Goal: Task Accomplishment & Management: Manage account settings

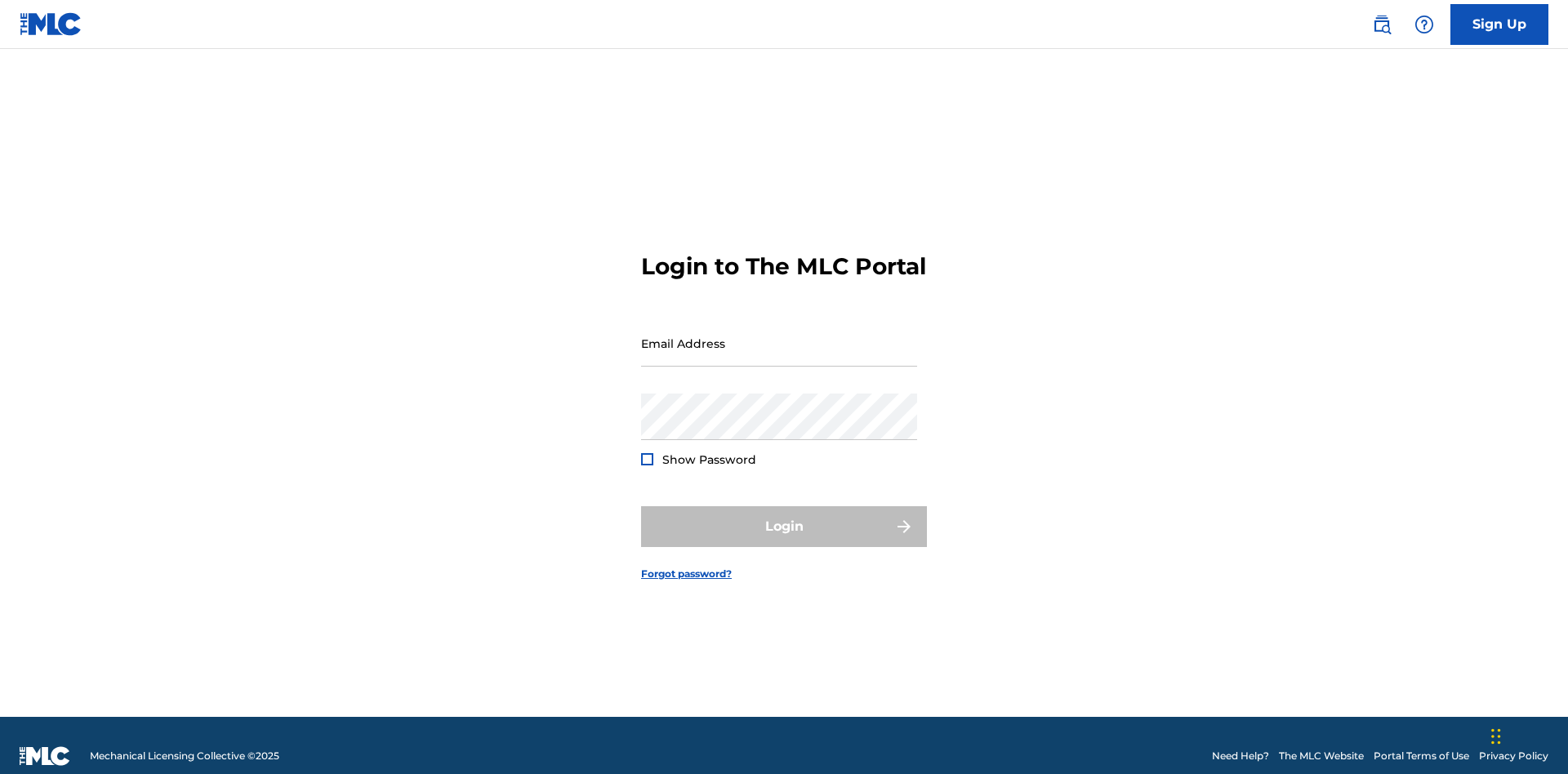
scroll to position [21, 0]
click at [779, 335] on input "Email Address" at bounding box center [779, 343] width 276 height 47
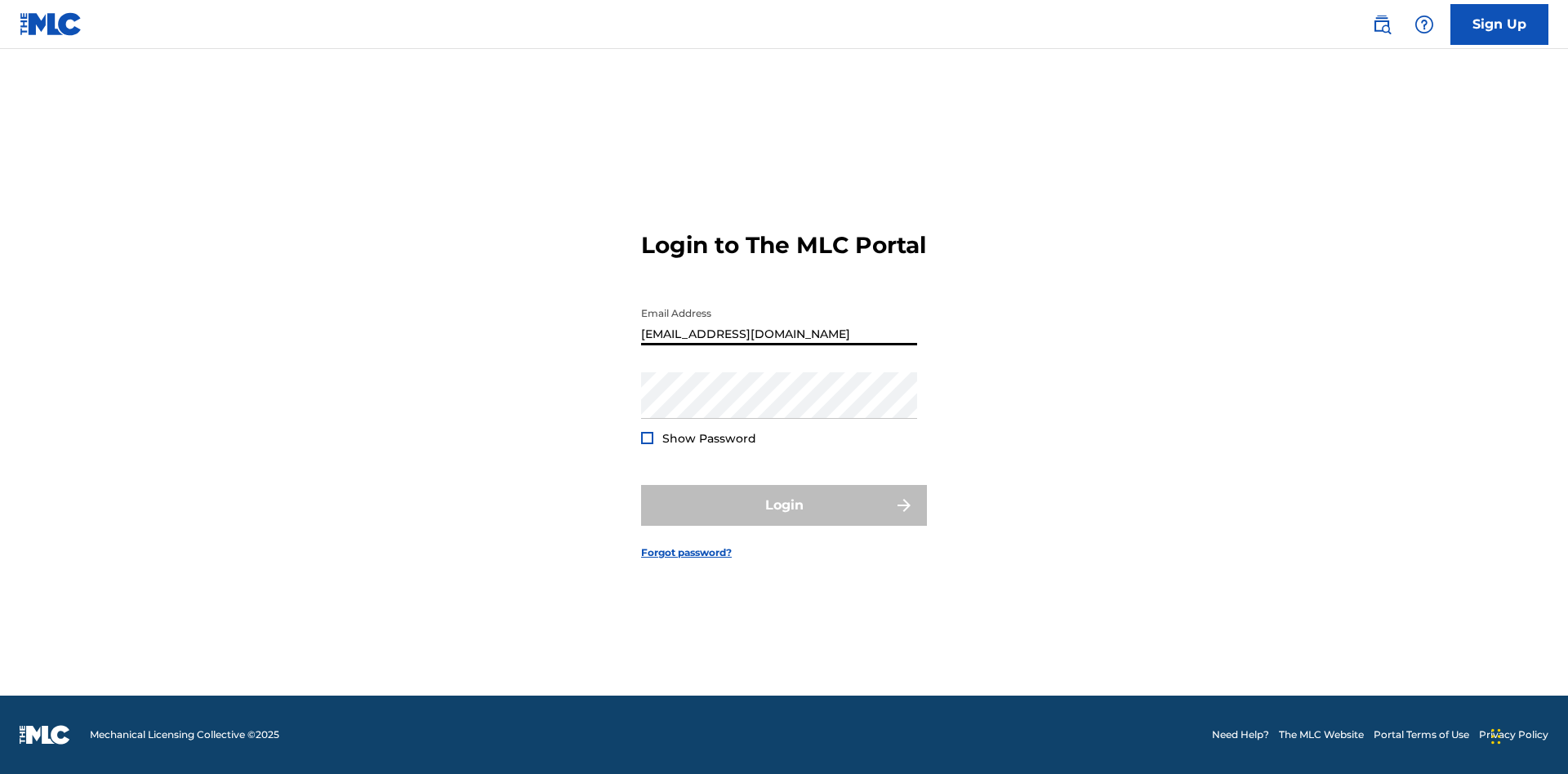
type input "CleoSongwriter@gmail.com"
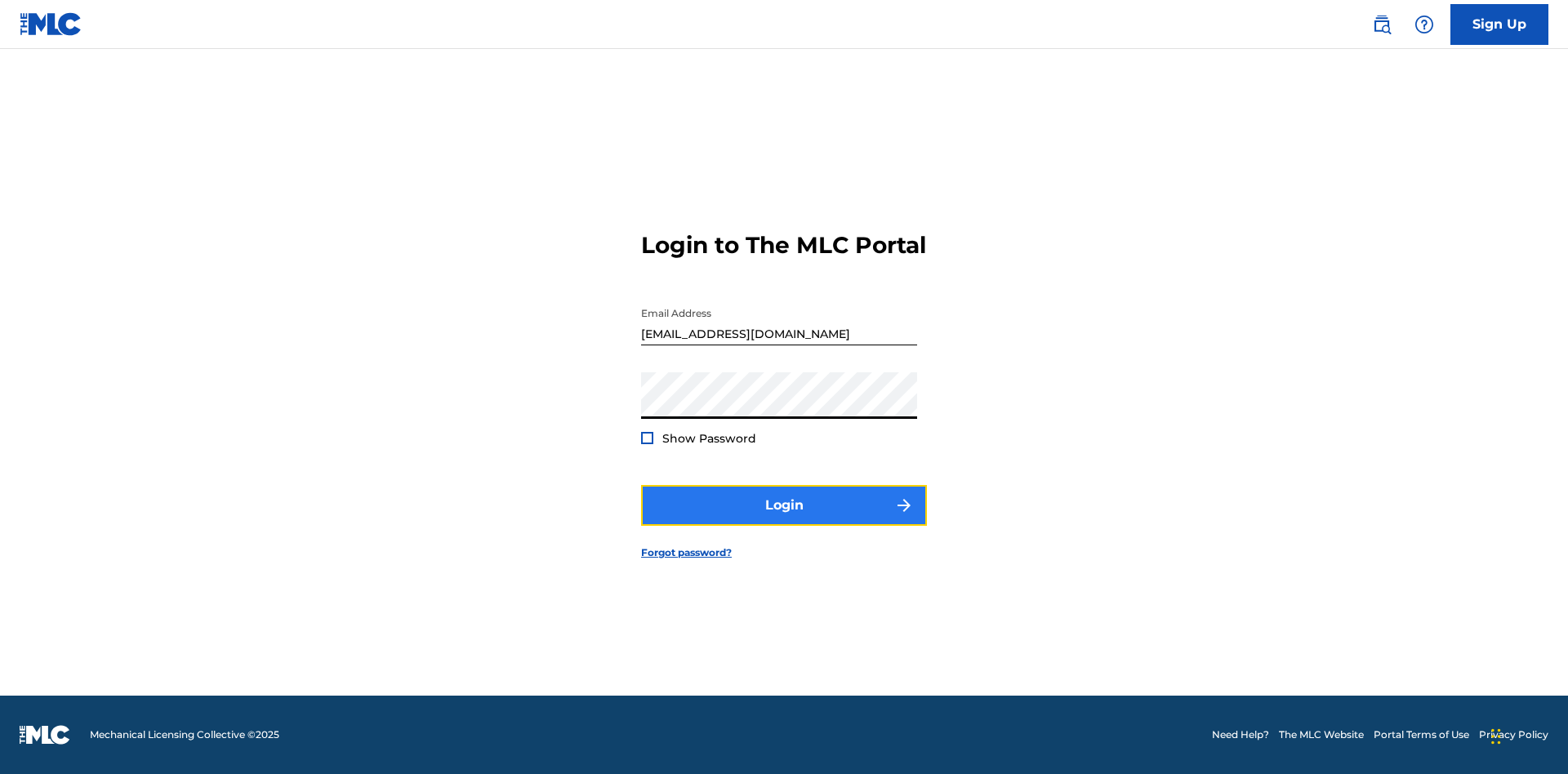
click at [784, 519] on button "Login" at bounding box center [784, 505] width 286 height 41
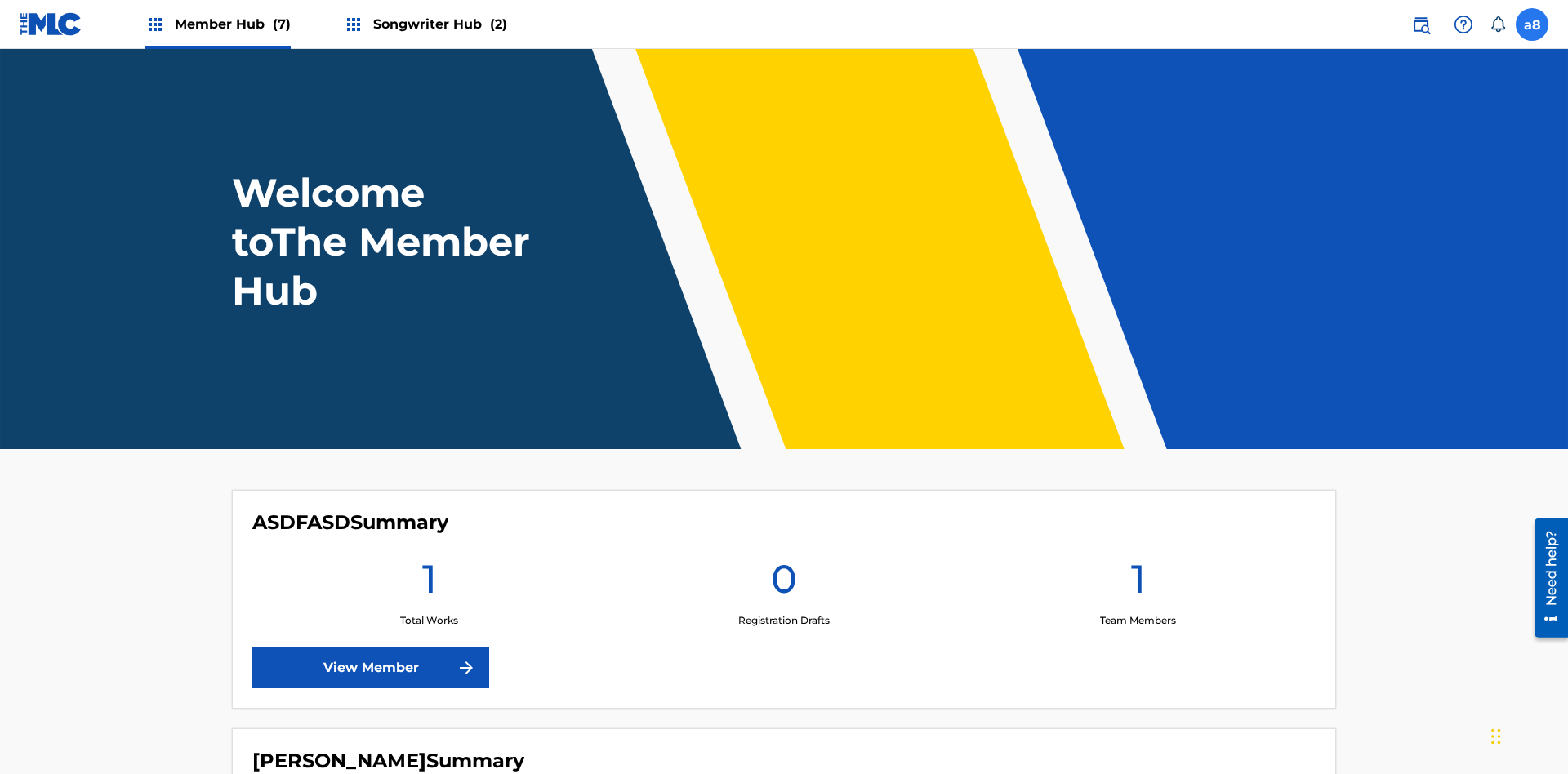
click at [1533, 24] on label at bounding box center [1532, 25] width 33 height 32
click at [1533, 25] on input "a8 a0QJTfQ1Es 87CqmNZ1xA cleosongwriter@gmail.com Notification Preferences Prof…" at bounding box center [1533, 25] width 0 height 0
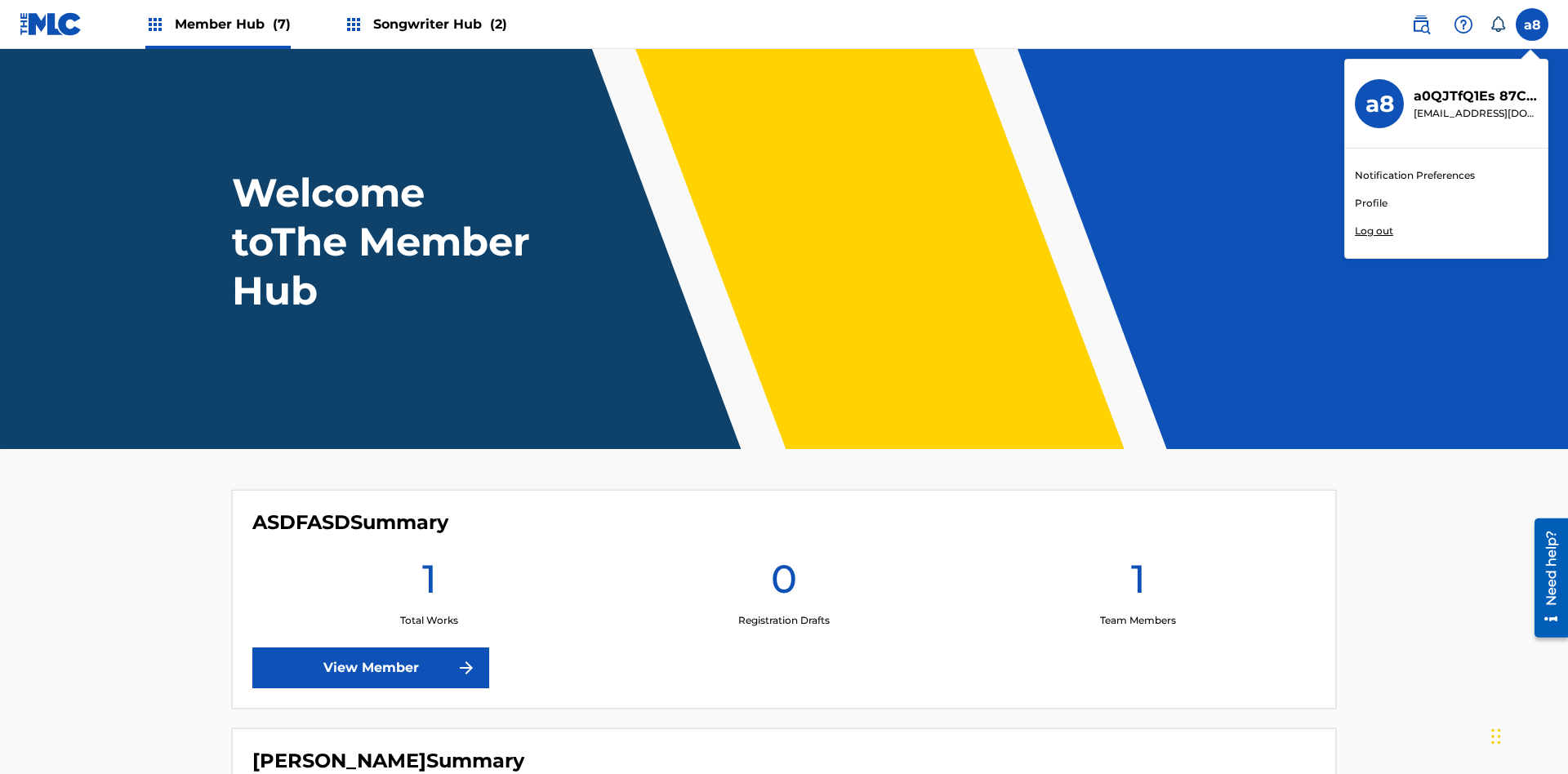
click at [1370, 204] on link "Profile" at bounding box center [1371, 203] width 33 height 14
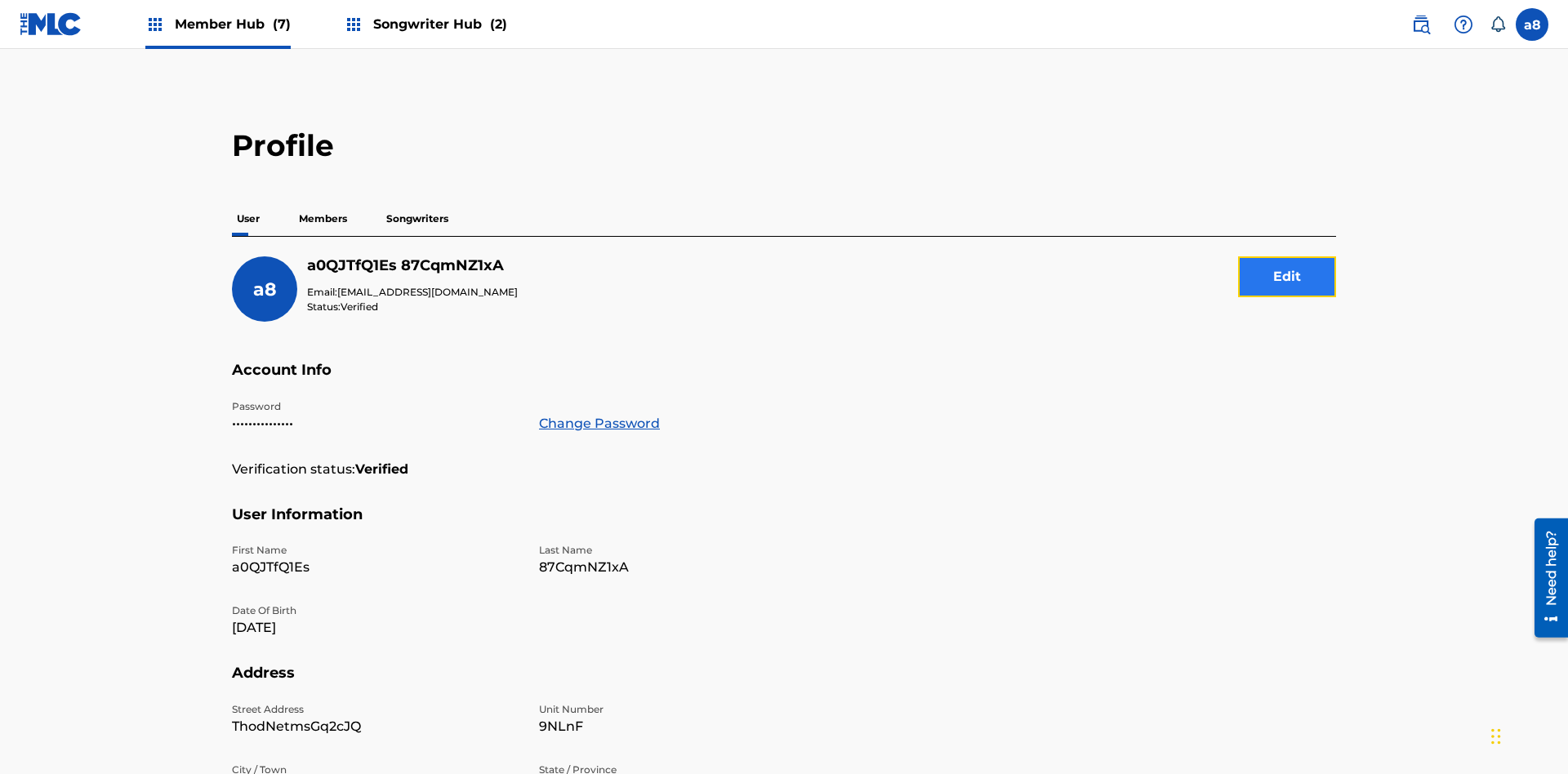
click at [1287, 256] on button "Edit" at bounding box center [1287, 276] width 98 height 41
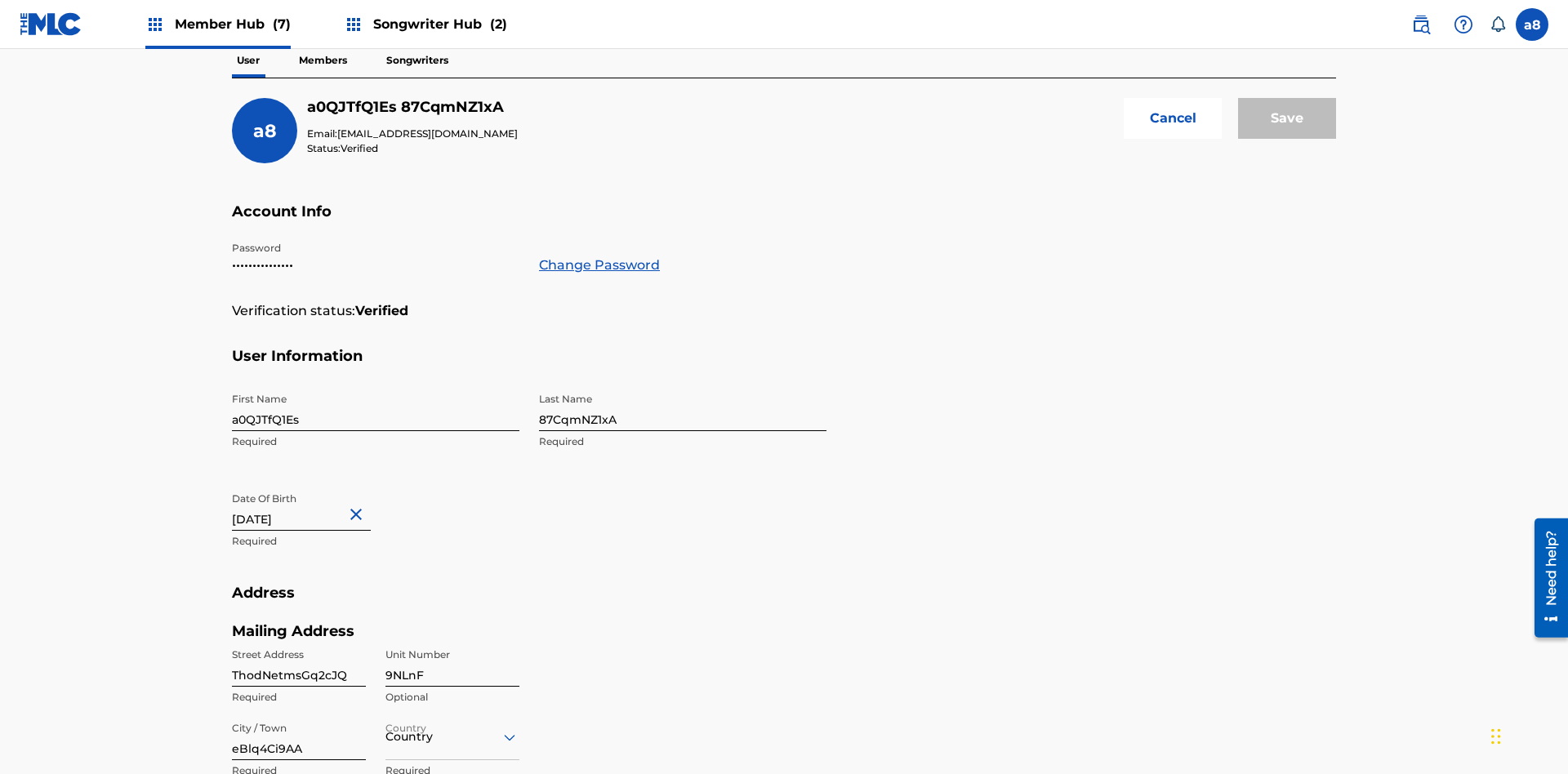
click at [376, 384] on input "a0QJTfQ1Es" at bounding box center [376, 407] width 288 height 47
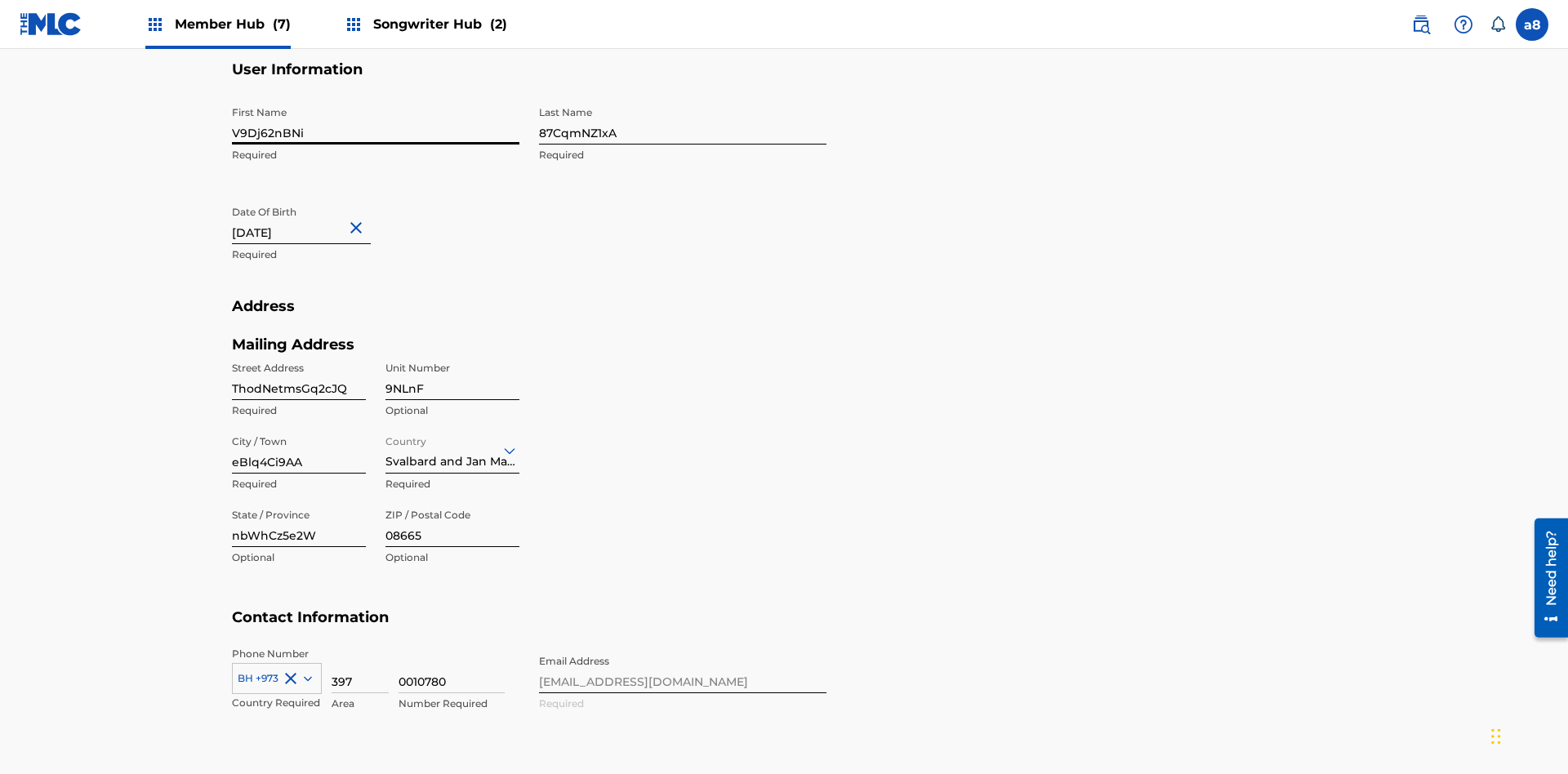
type input "V9Dj62nBNi"
click at [683, 120] on input "87CqmNZ1xA" at bounding box center [683, 121] width 288 height 47
type input "uib10dGHF8"
click at [315, 198] on input "January 1 2024" at bounding box center [301, 221] width 139 height 47
select select "2024"
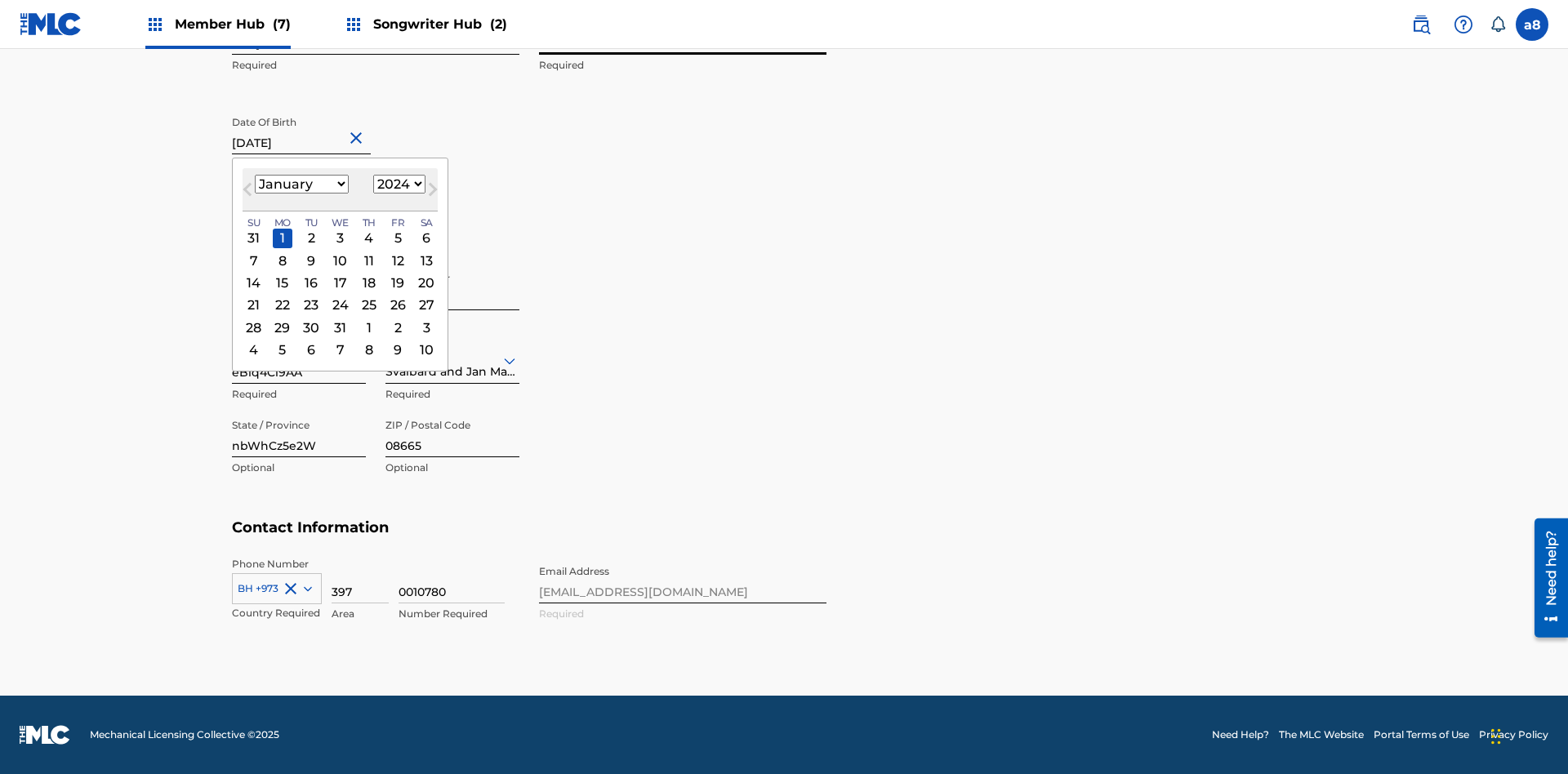
click at [300, 184] on select "January February March April May June July August September October November De…" at bounding box center [302, 184] width 94 height 19
select select "7"
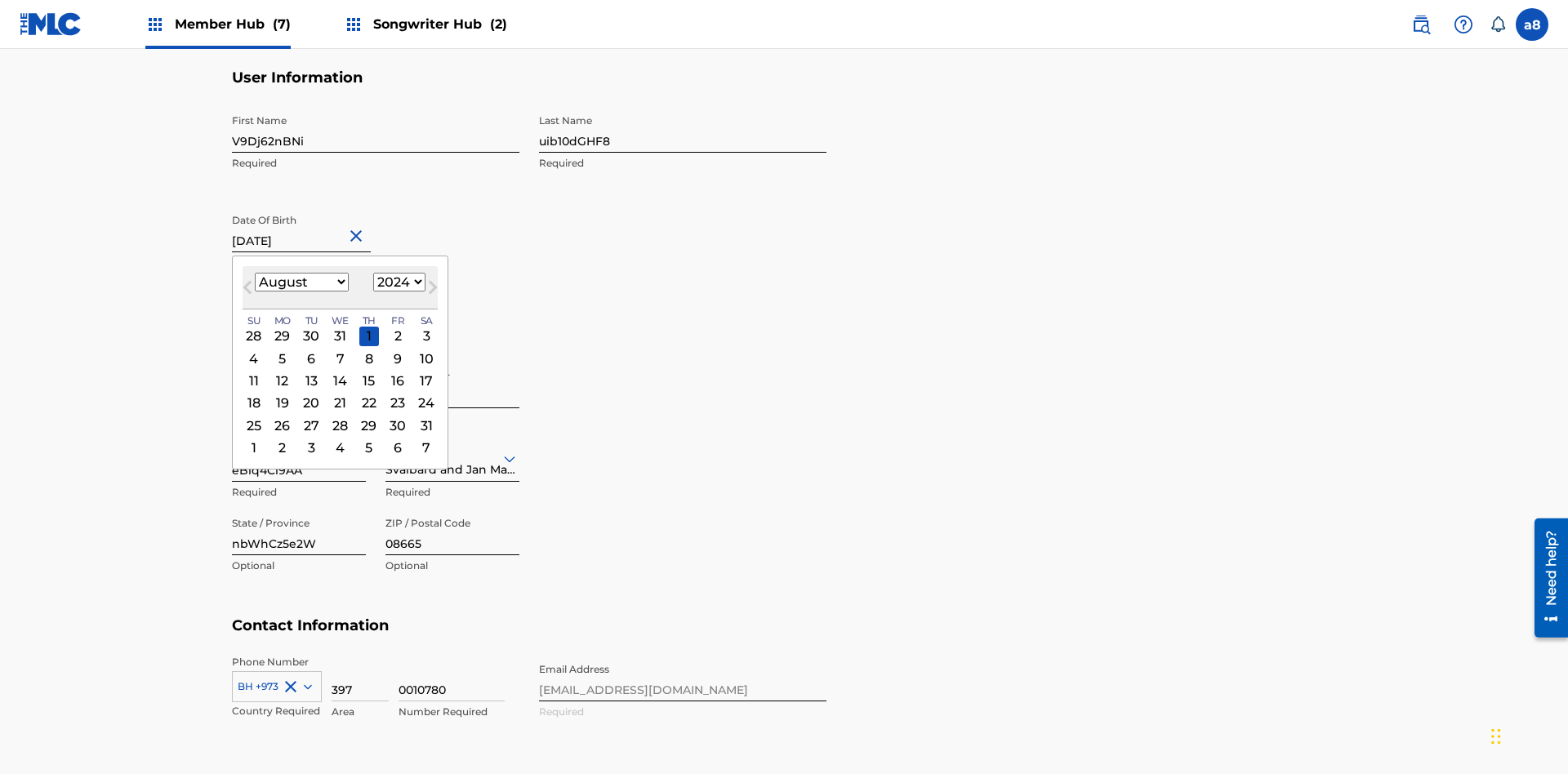
click at [397, 283] on select "1900 1901 1902 1903 1904 1905 1906 1907 1908 1909 1910 1911 1912 1913 1914 1915…" at bounding box center [399, 282] width 53 height 19
select select "2024"
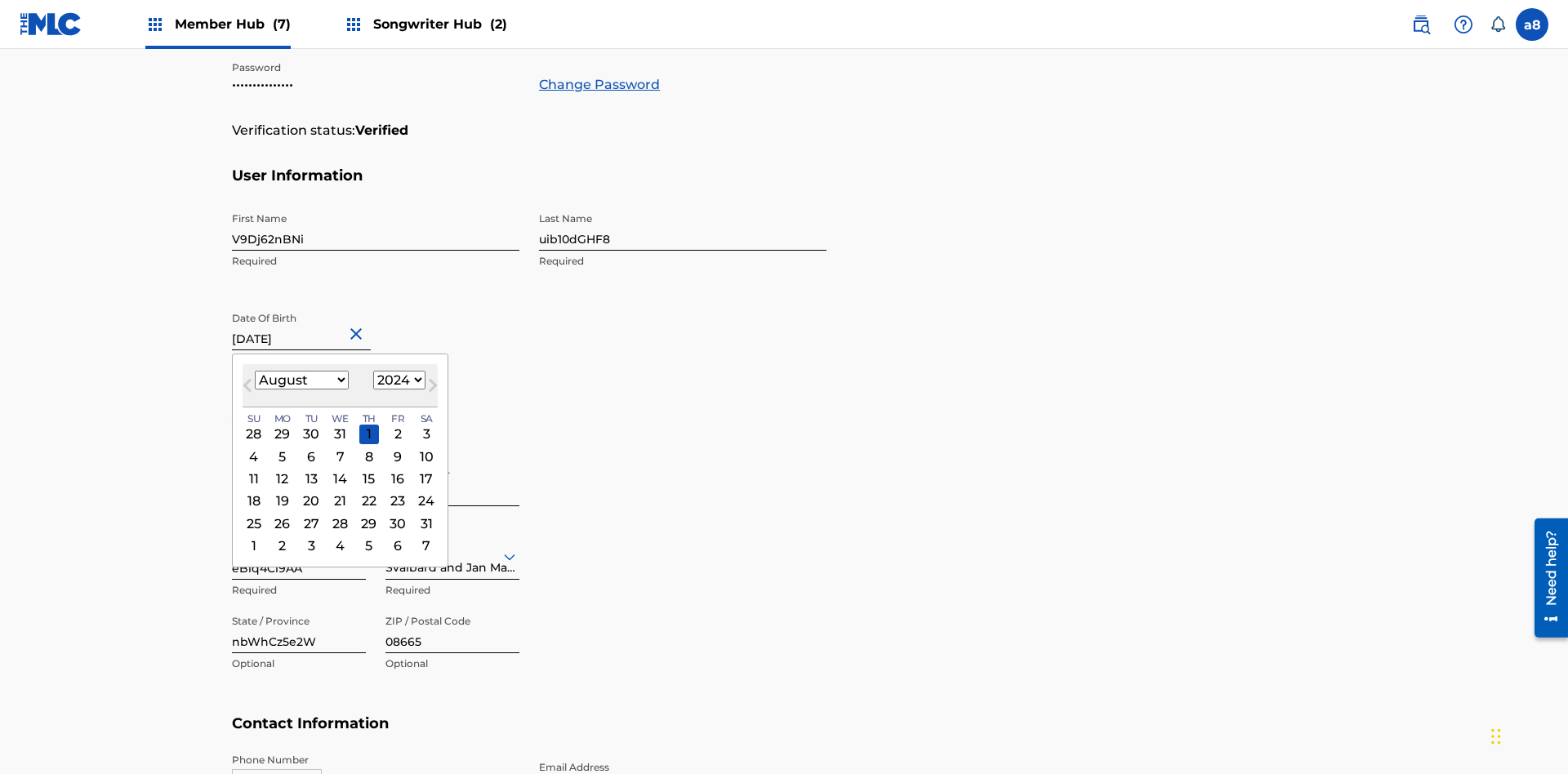
click at [397, 380] on select "1900 1901 1902 1903 1904 1905 1906 1907 1908 1909 1910 1911 1912 1913 1914 1915…" at bounding box center [399, 380] width 53 height 19
click at [253, 513] on div "25" at bounding box center [253, 523] width 20 height 20
type input "August 25 2024"
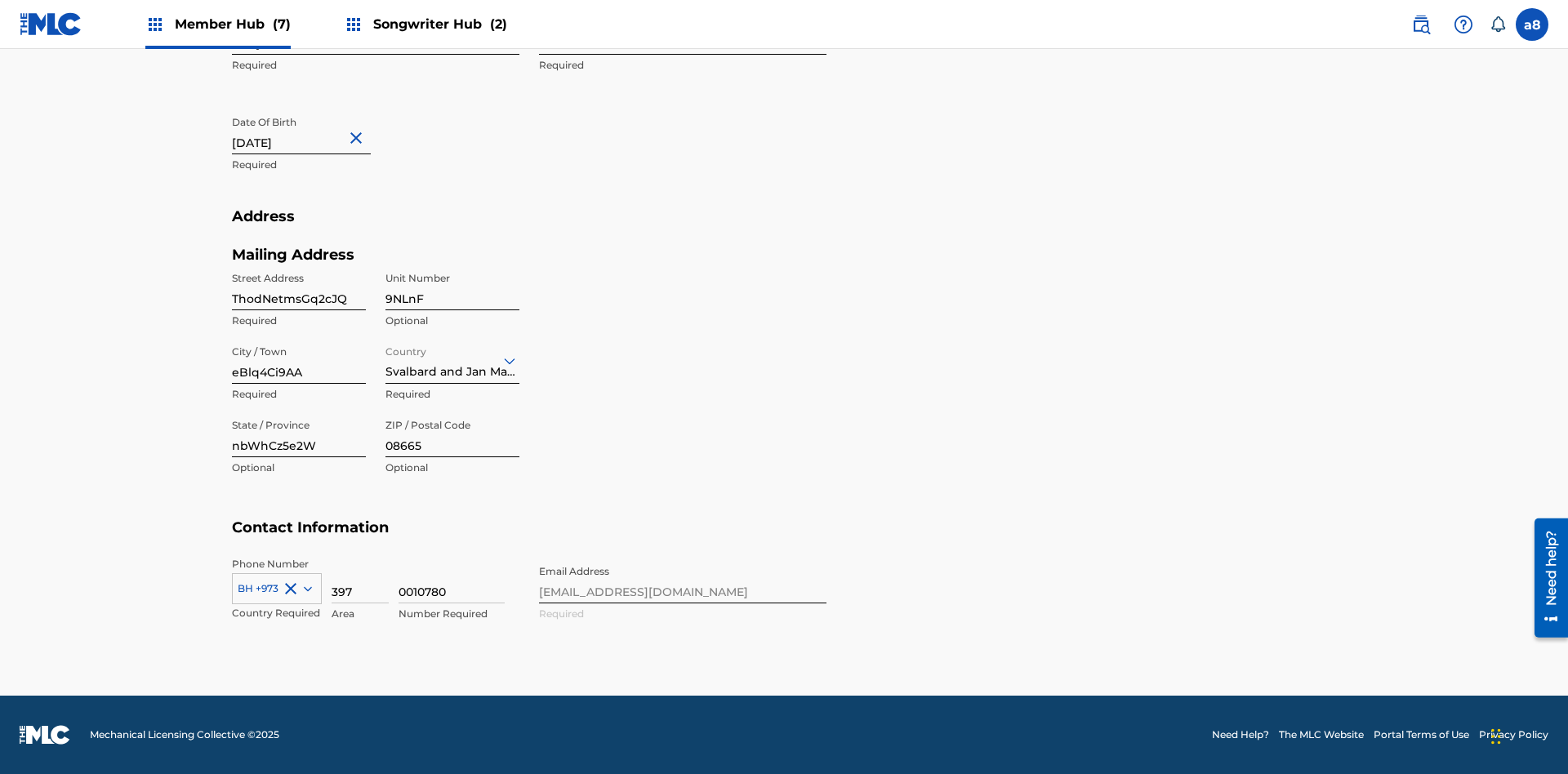
click at [299, 287] on input "ThodNetmsGq2cJQ" at bounding box center [299, 287] width 134 height 47
type input "RFbg7Ej66Kchdhy"
click at [452, 287] on input "9NLnF" at bounding box center [452, 287] width 134 height 47
type input "a0wcH"
click at [299, 360] on input "eBlq4Ci9AA" at bounding box center [299, 360] width 134 height 47
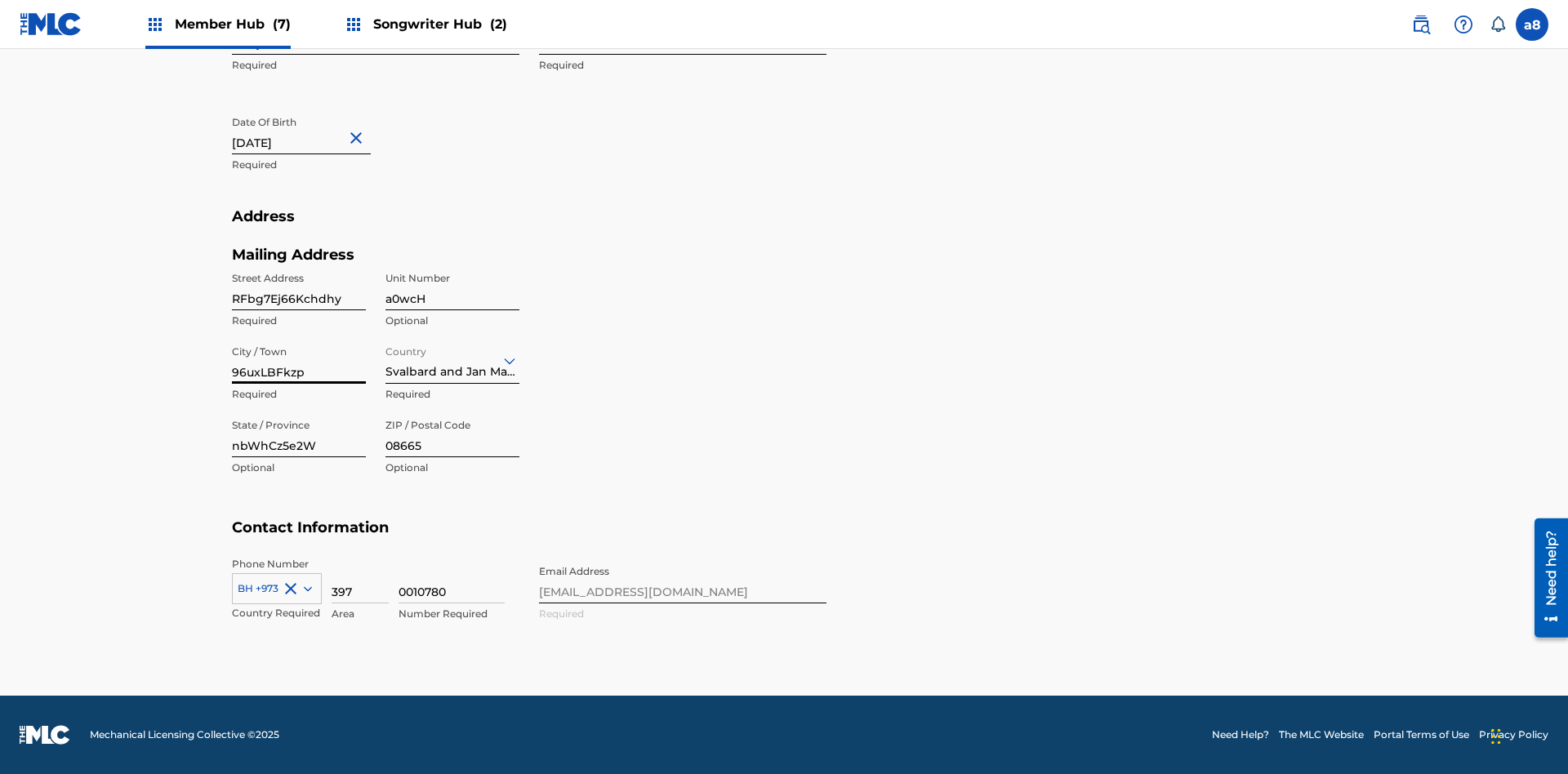
type input "96uxLBFkzp"
click at [386, 360] on input "Country" at bounding box center [386, 360] width 3 height 17
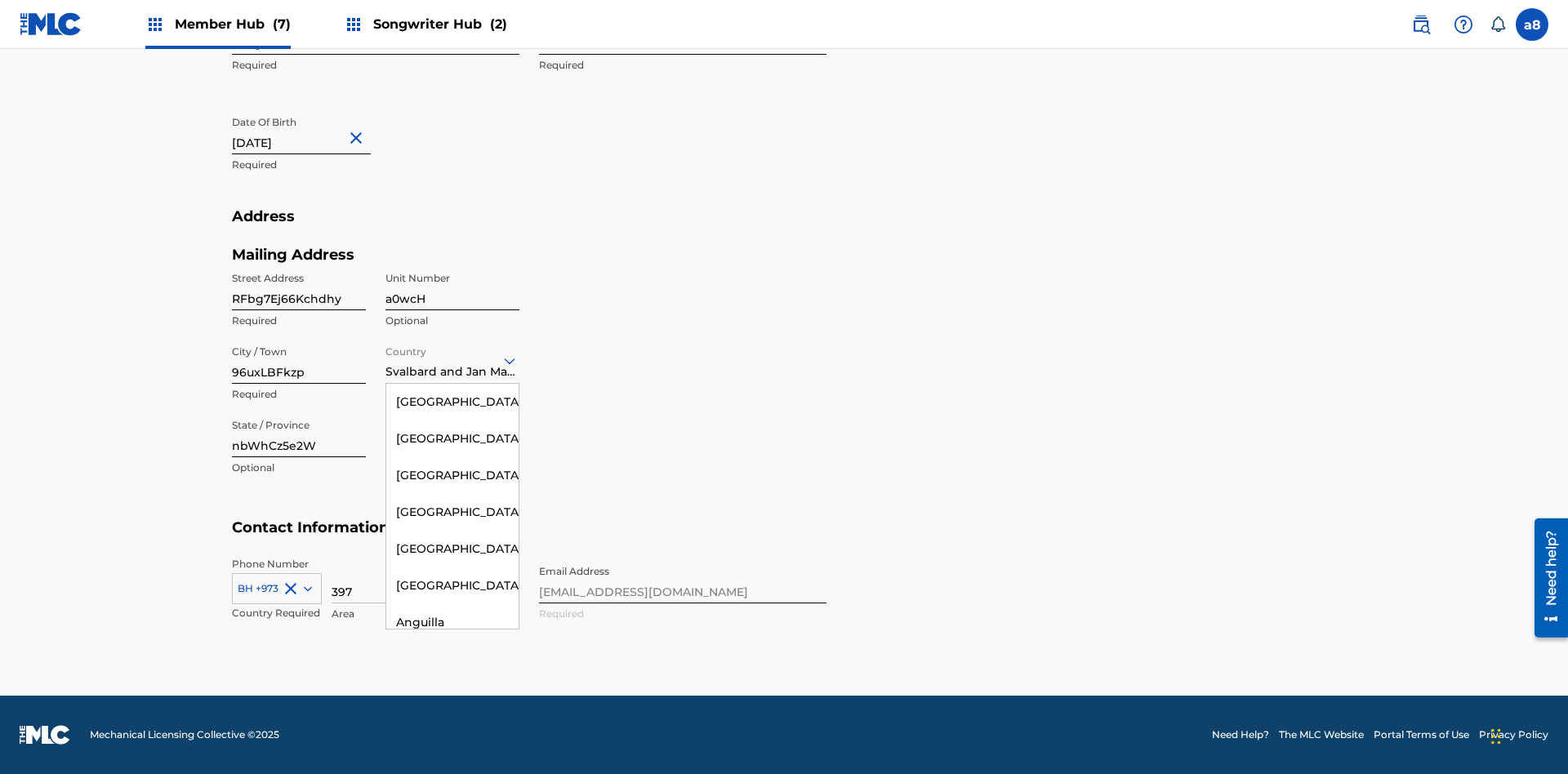
scroll to position [7200, 0]
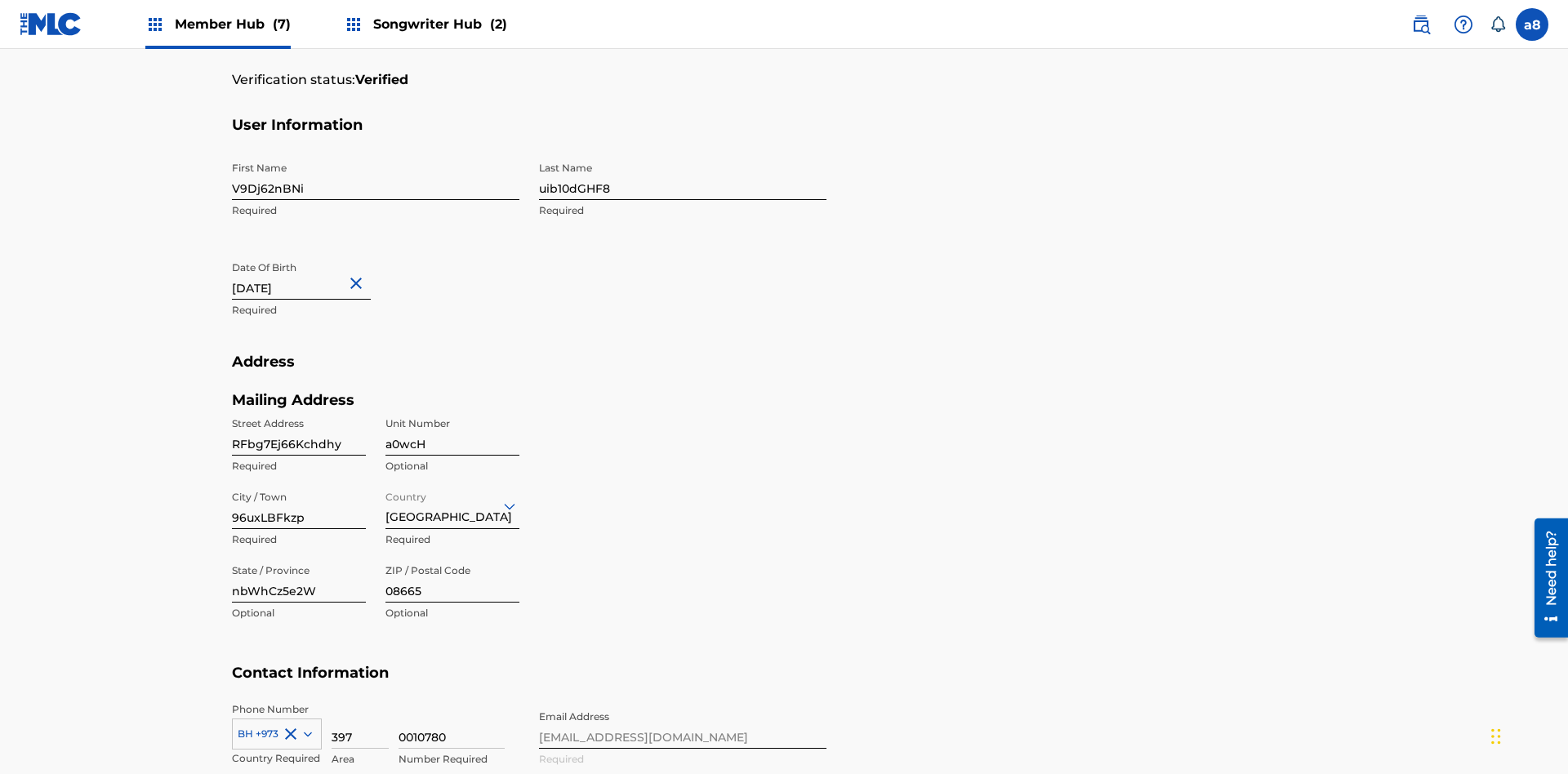
click at [299, 556] on input "nbWhCz5e2W" at bounding box center [299, 579] width 134 height 47
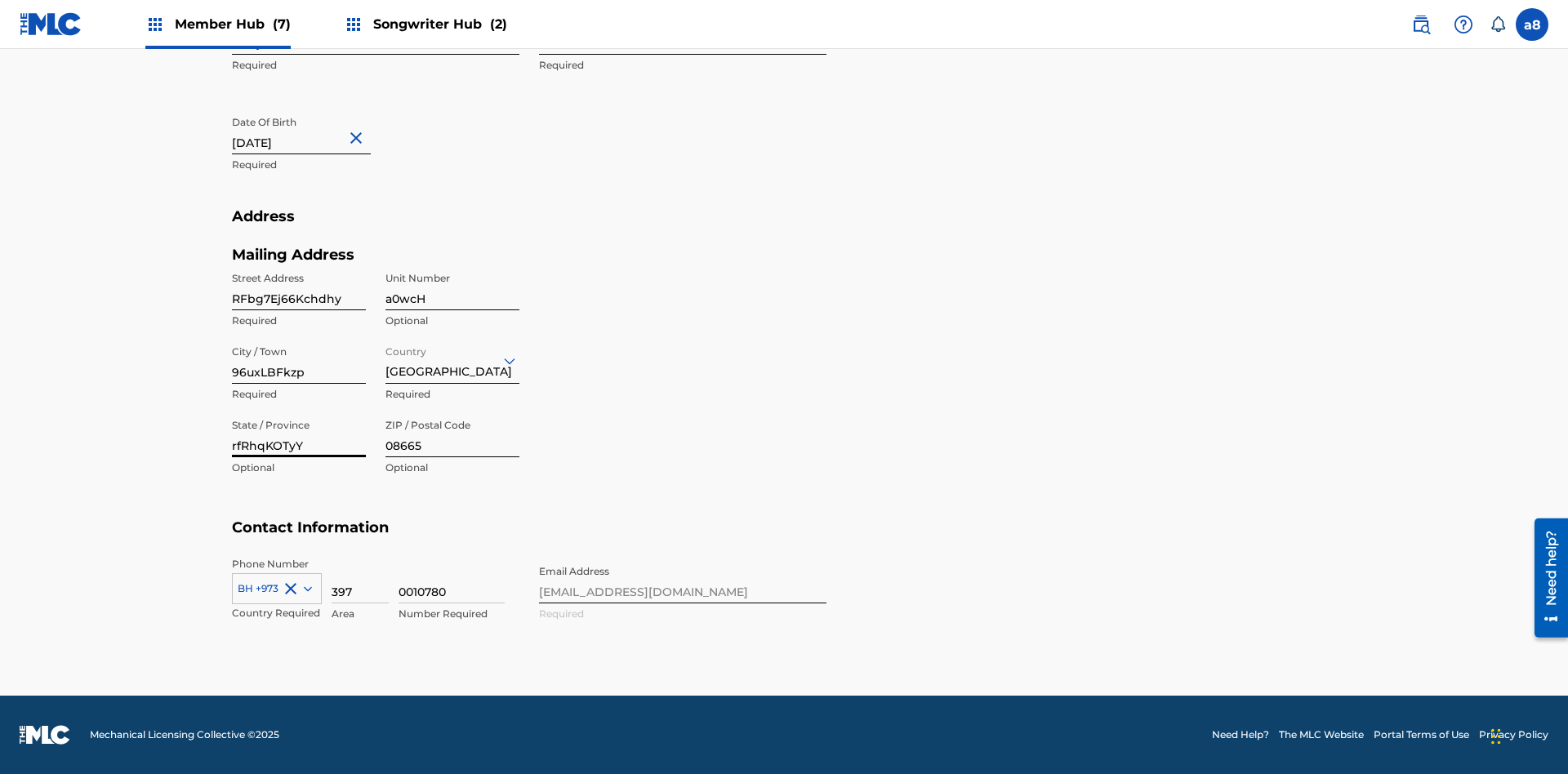
type input "rfRhqKOTyY"
click at [452, 434] on input "08665" at bounding box center [452, 434] width 134 height 47
type input "89883"
click at [305, 588] on icon at bounding box center [308, 588] width 9 height 5
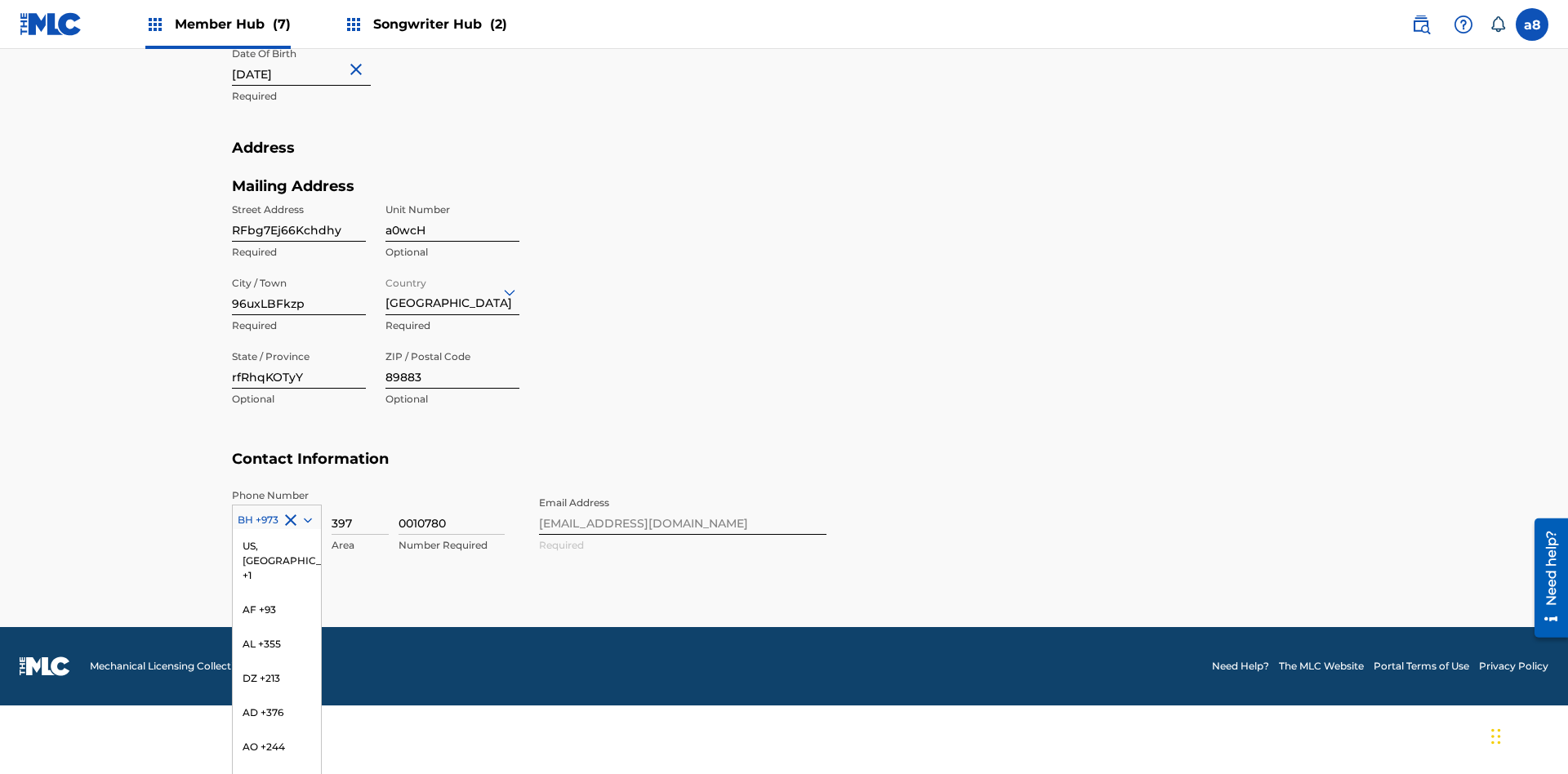
scroll to position [315, 0]
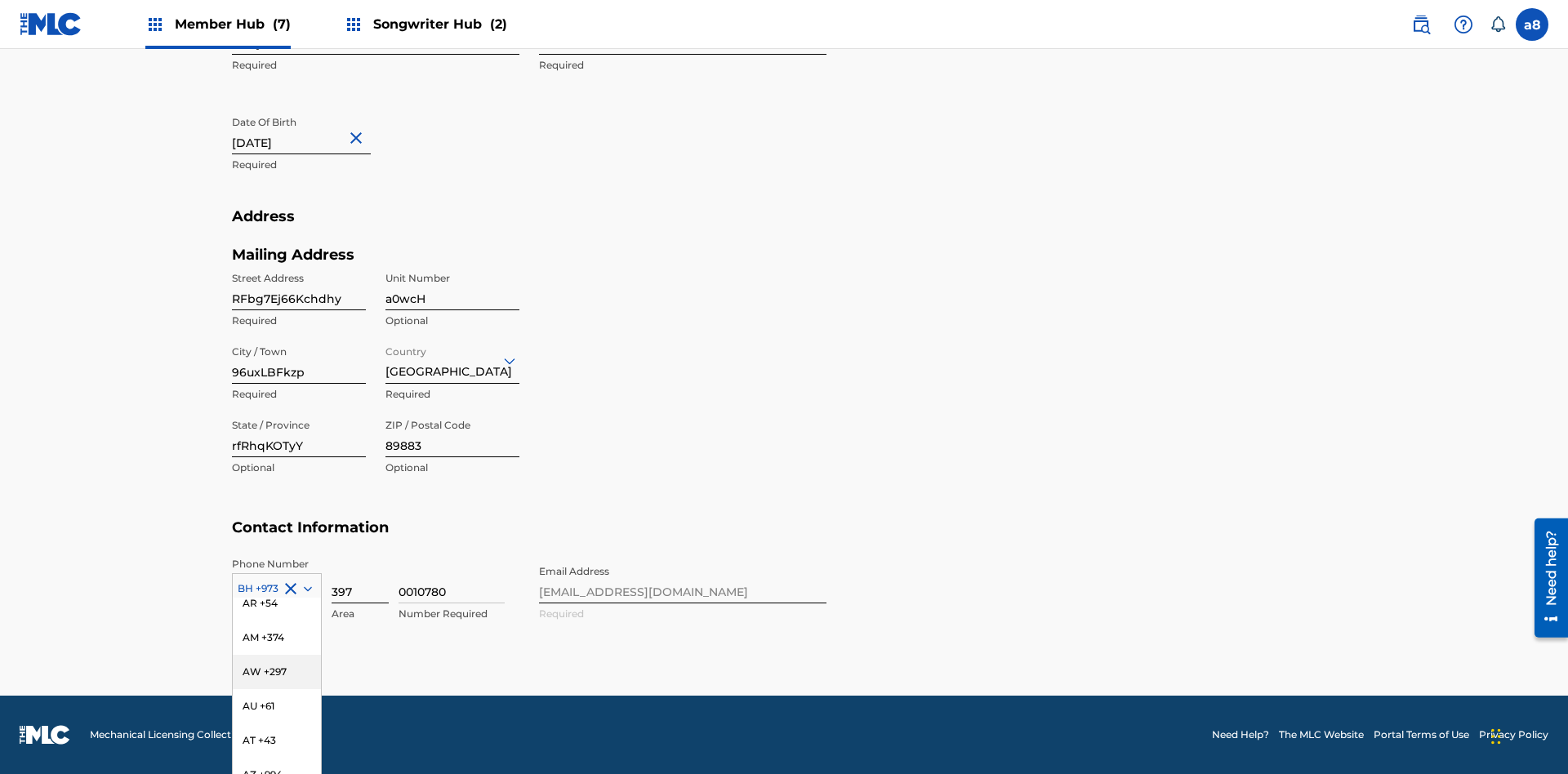
click at [360, 579] on input "397" at bounding box center [360, 580] width 57 height 47
type input "766"
click at [451, 579] on input "0010780" at bounding box center [451, 580] width 106 height 47
type input "6181625"
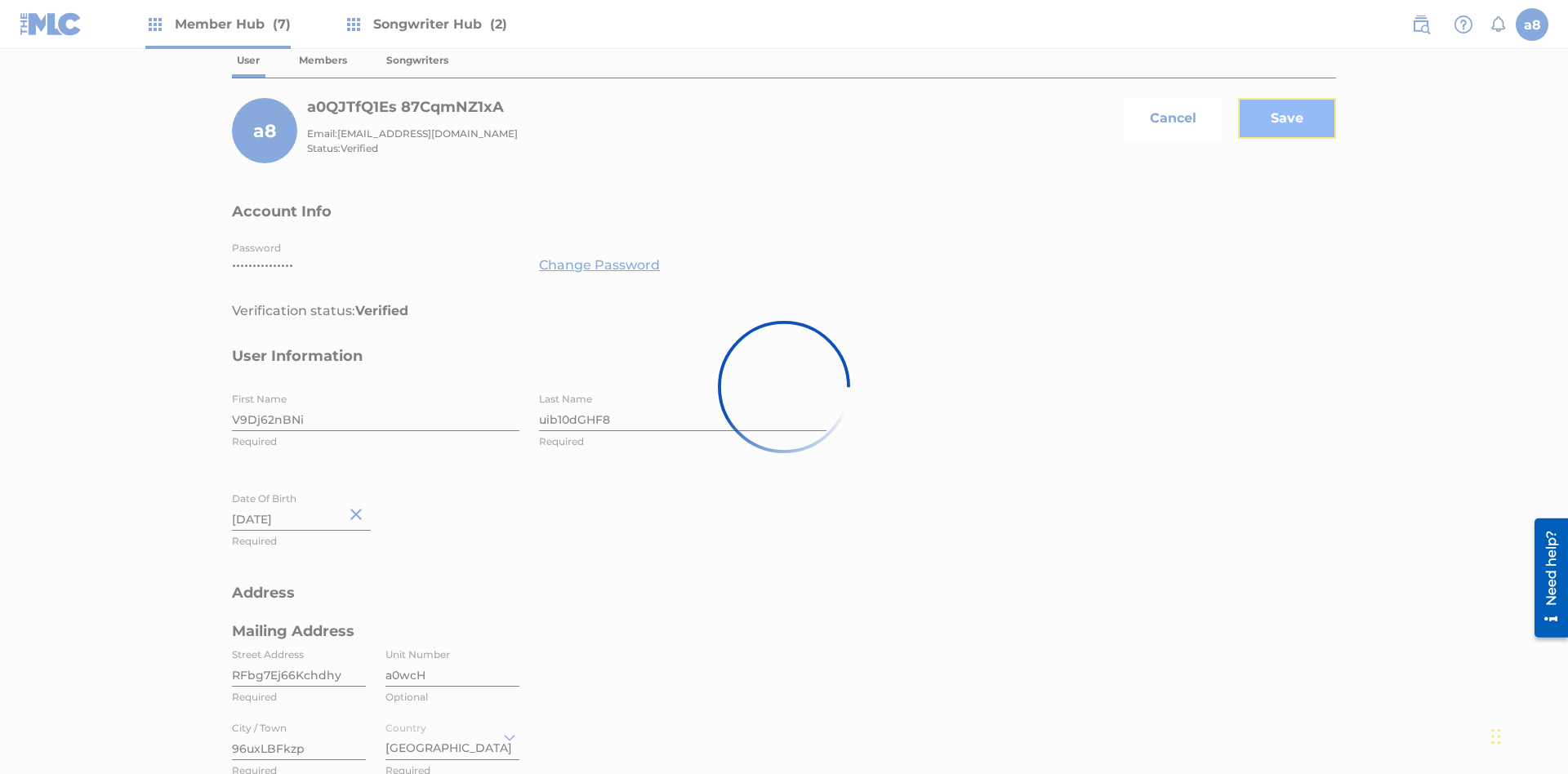
scroll to position [325, 0]
